Goal: Task Accomplishment & Management: Use online tool/utility

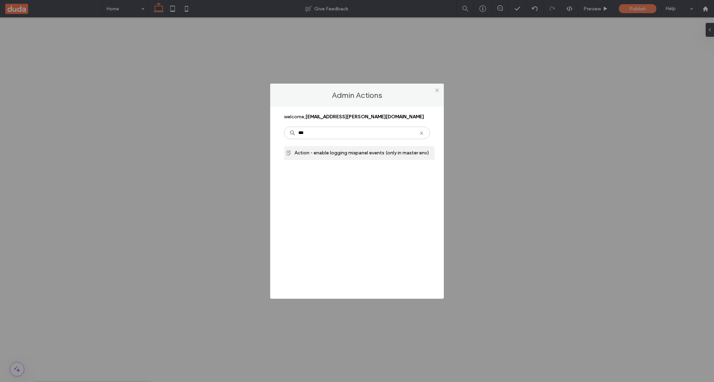
type input "***"
click at [311, 151] on span "Action - enable logging mixpanel events (only in master env)" at bounding box center [362, 153] width 134 height 6
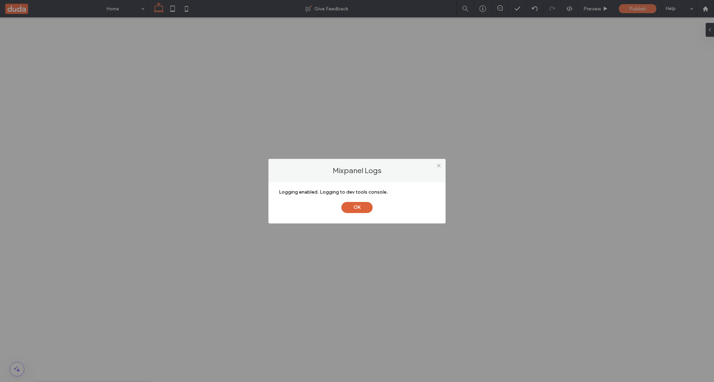
click at [363, 208] on button "OK" at bounding box center [356, 207] width 31 height 11
